Goal: Navigation & Orientation: Find specific page/section

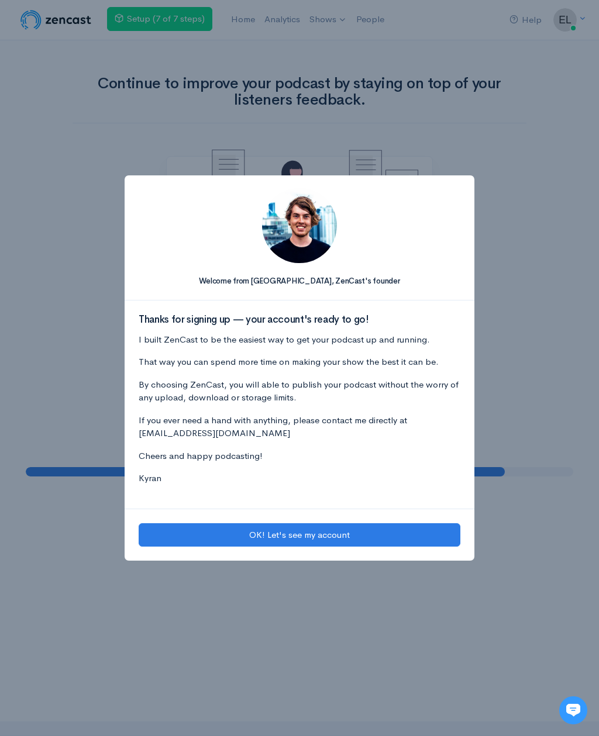
click at [431, 533] on button "OK! Let's see my account" at bounding box center [300, 535] width 322 height 24
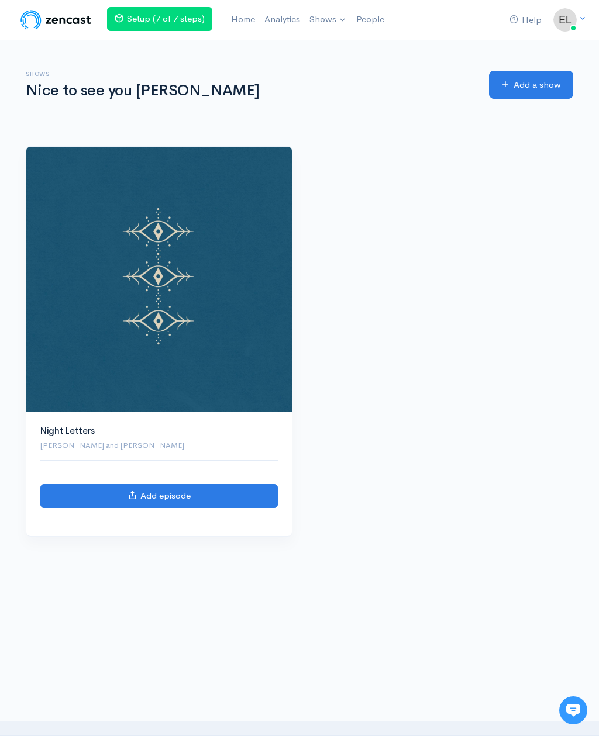
click at [258, 403] on img at bounding box center [159, 280] width 266 height 266
click at [244, 440] on p "[PERSON_NAME] and [PERSON_NAME]" at bounding box center [158, 446] width 237 height 12
